Goal: Transaction & Acquisition: Book appointment/travel/reservation

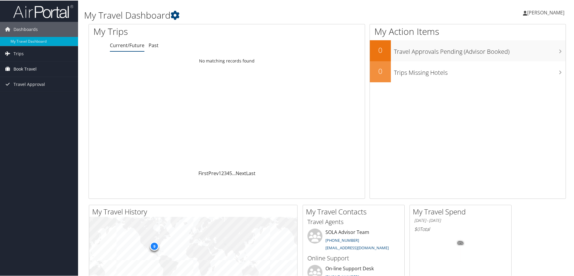
click at [28, 67] on span "Book Travel" at bounding box center [24, 68] width 23 height 15
click at [22, 89] on link "Book/Manage Online Trips" at bounding box center [39, 89] width 78 height 9
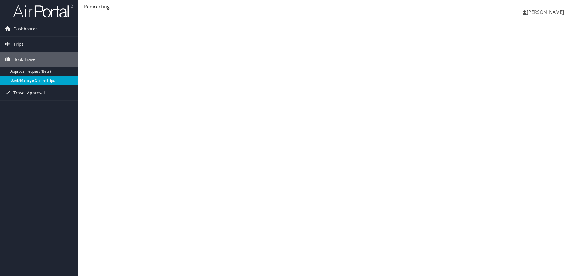
click at [41, 82] on link "Book/Manage Online Trips" at bounding box center [39, 80] width 78 height 9
